Goal: Information Seeking & Learning: Learn about a topic

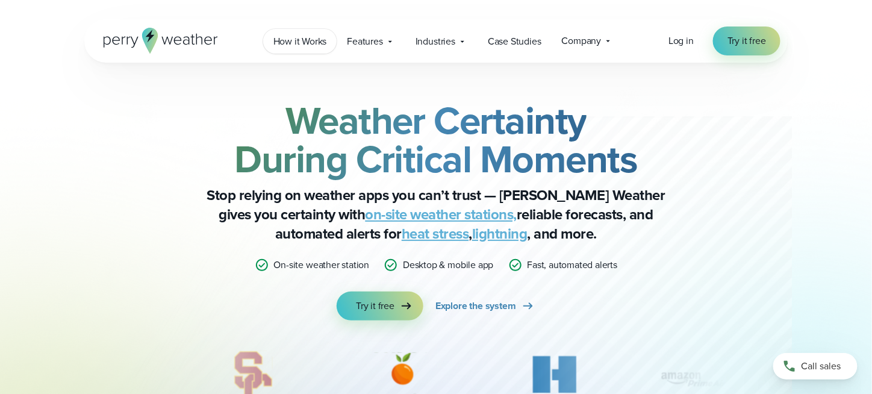
click at [294, 44] on span "How it Works" at bounding box center [300, 41] width 54 height 14
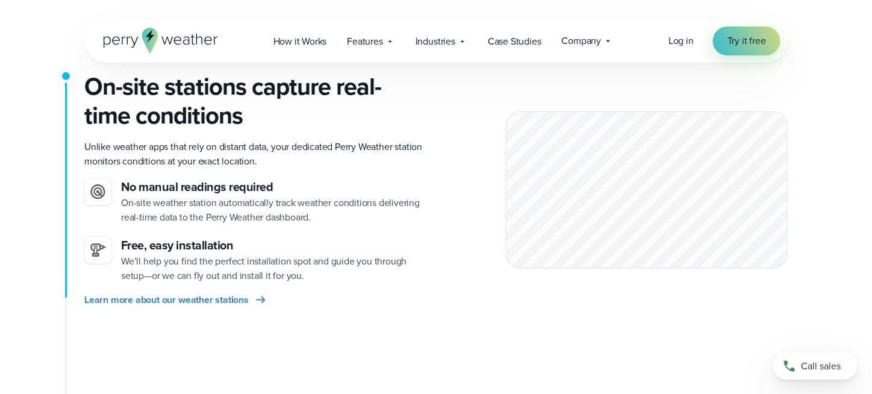
scroll to position [301, 0]
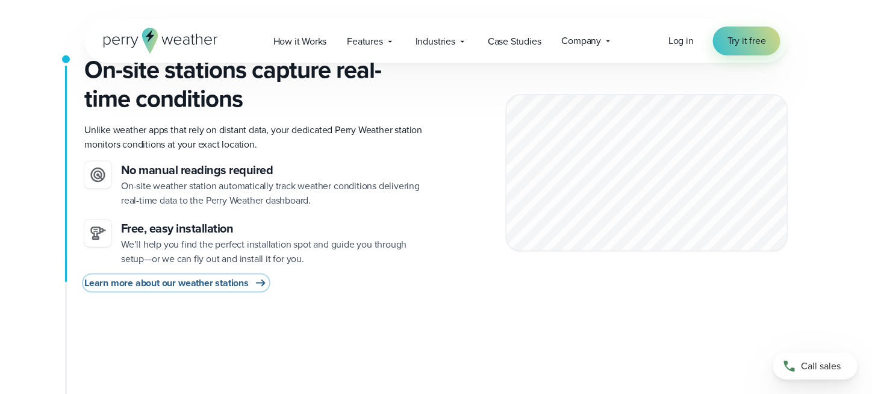
click at [226, 281] on span "Learn more about our weather stations" at bounding box center [166, 283] width 164 height 14
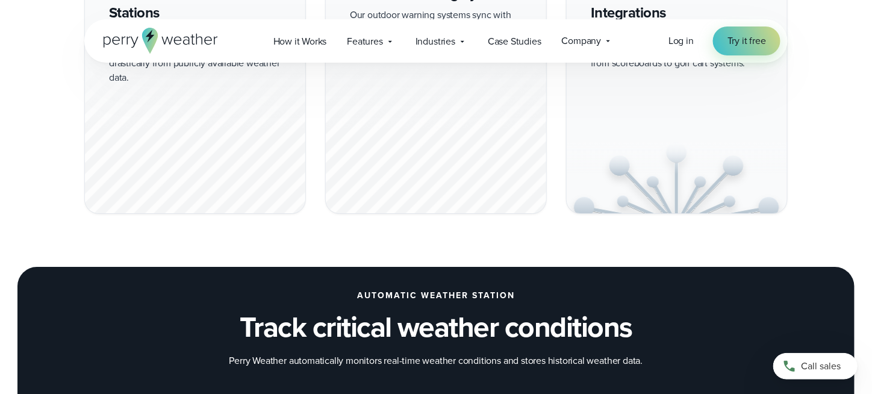
scroll to position [1084, 0]
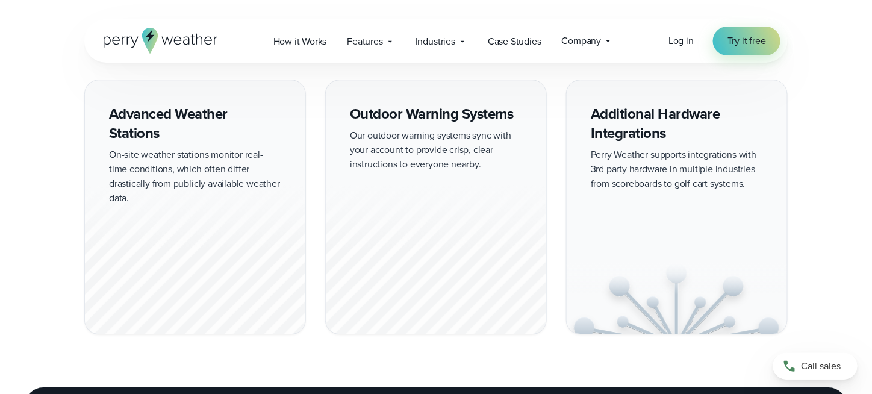
click at [187, 114] on div "Advanced Weather Stations On-site weather stations monitor real-time conditions…" at bounding box center [195, 206] width 222 height 255
click at [210, 184] on div at bounding box center [195, 259] width 220 height 150
click at [448, 132] on div "Outdoor Warning Systems Our outdoor warning systems sync with your account to p…" at bounding box center [436, 206] width 222 height 255
click at [708, 161] on div "Additional Hardware Integrations Perry Weather supports integrations with 3rd p…" at bounding box center [677, 206] width 222 height 255
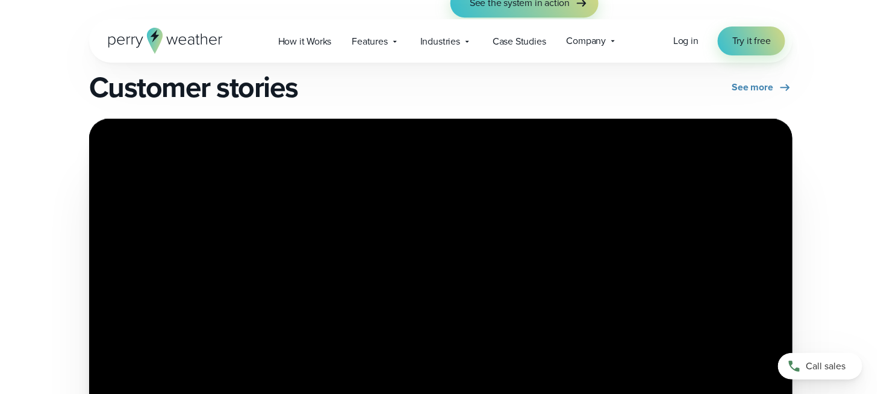
scroll to position [2709, 0]
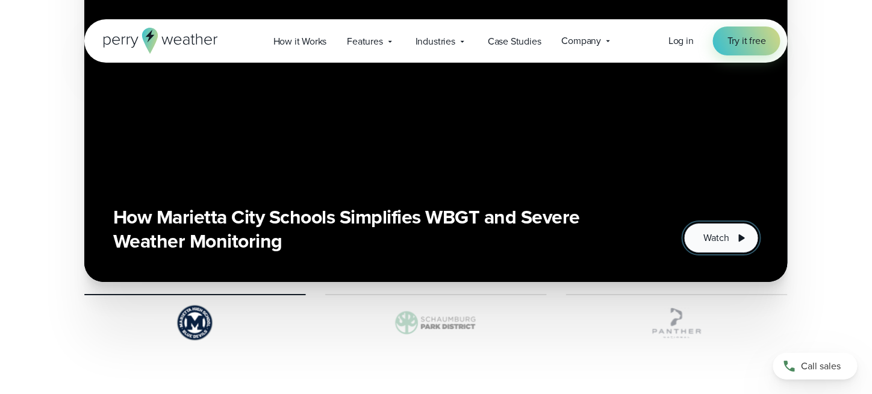
drag, startPoint x: 714, startPoint y: 222, endPoint x: 734, endPoint y: 317, distance: 97.8
click at [714, 231] on span "Watch" at bounding box center [716, 238] width 25 height 14
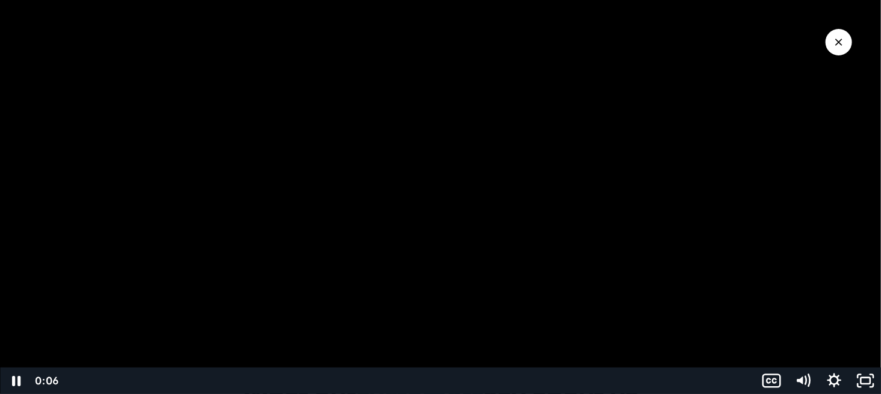
click at [636, 60] on div at bounding box center [440, 197] width 881 height 394
click at [16, 382] on icon "Play Video" at bounding box center [17, 380] width 8 height 11
